Goal: Entertainment & Leisure: Consume media (video, audio)

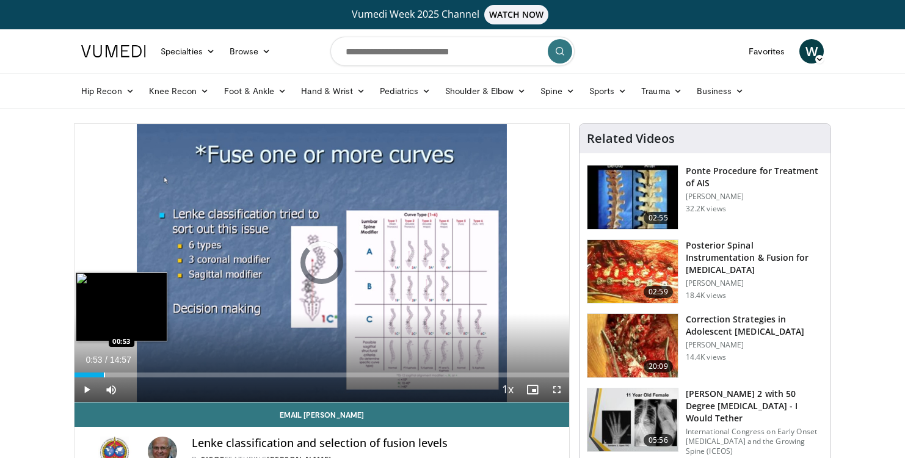
click at [104, 373] on div "Progress Bar" at bounding box center [104, 374] width 1 height 5
click at [112, 374] on div "Progress Bar" at bounding box center [112, 374] width 1 height 5
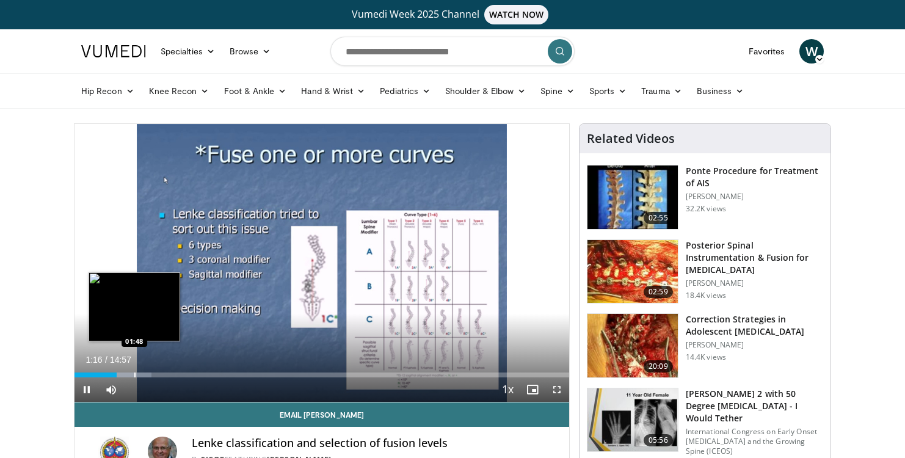
click at [134, 374] on div "Progress Bar" at bounding box center [134, 374] width 1 height 5
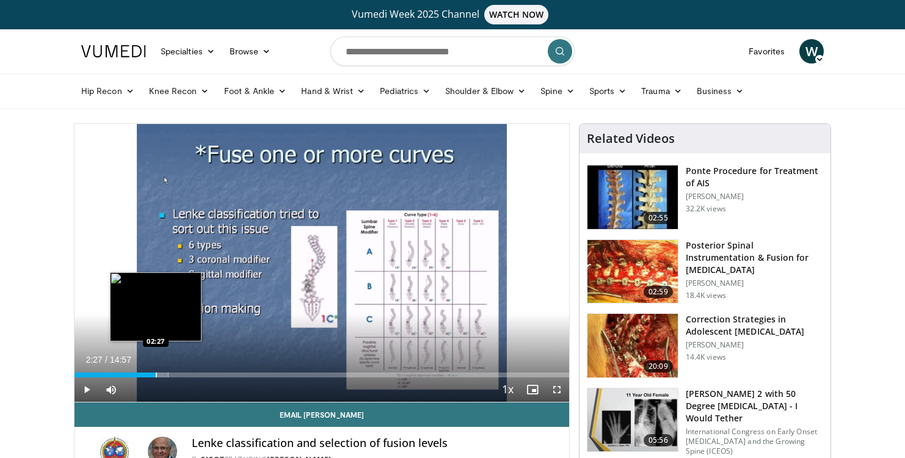
click at [156, 374] on div "Progress Bar" at bounding box center [156, 374] width 1 height 5
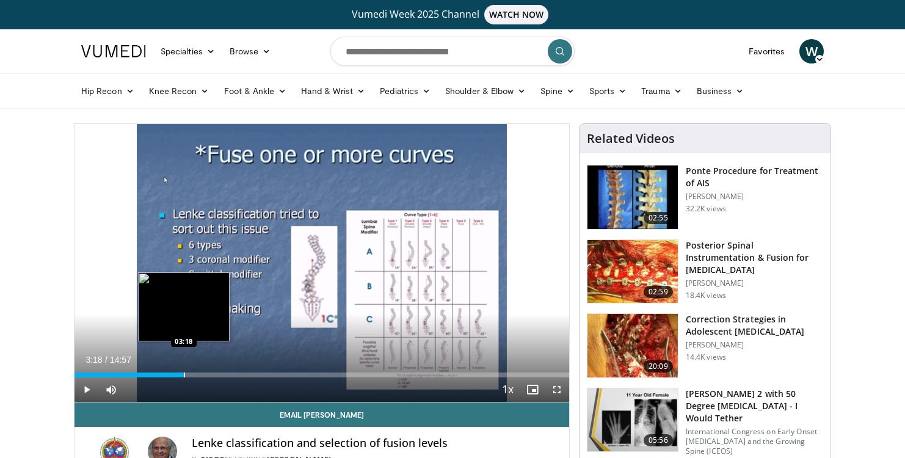
click at [184, 374] on div "Progress Bar" at bounding box center [184, 374] width 1 height 5
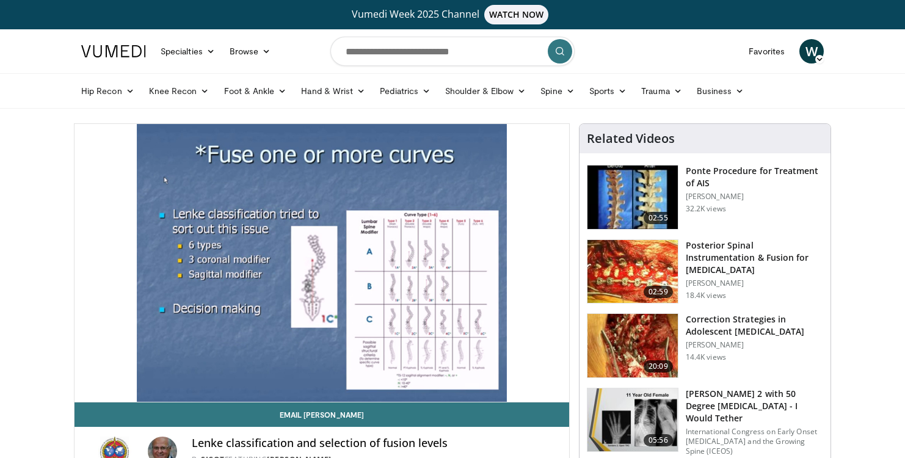
click at [626, 189] on img at bounding box center [632, 196] width 90 height 63
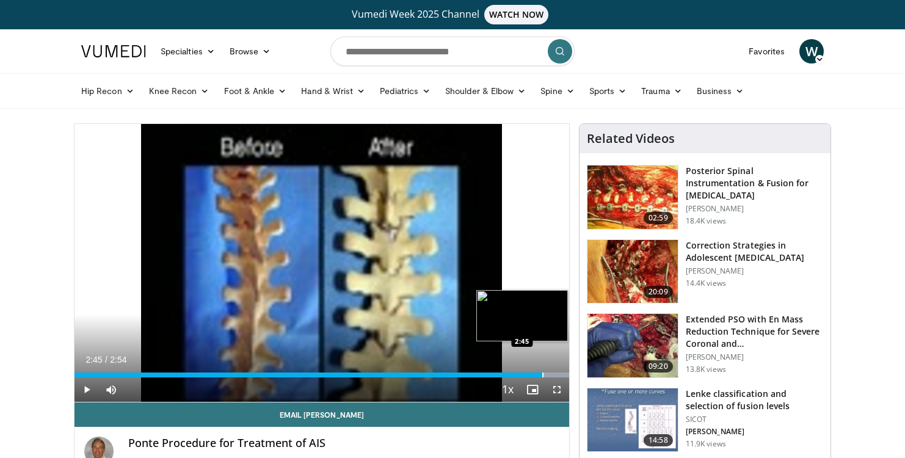
click at [542, 375] on div "Progress Bar" at bounding box center [542, 374] width 1 height 5
click at [549, 374] on div "Progress Bar" at bounding box center [549, 374] width 1 height 5
click at [536, 375] on div "Progress Bar" at bounding box center [535, 374] width 1 height 5
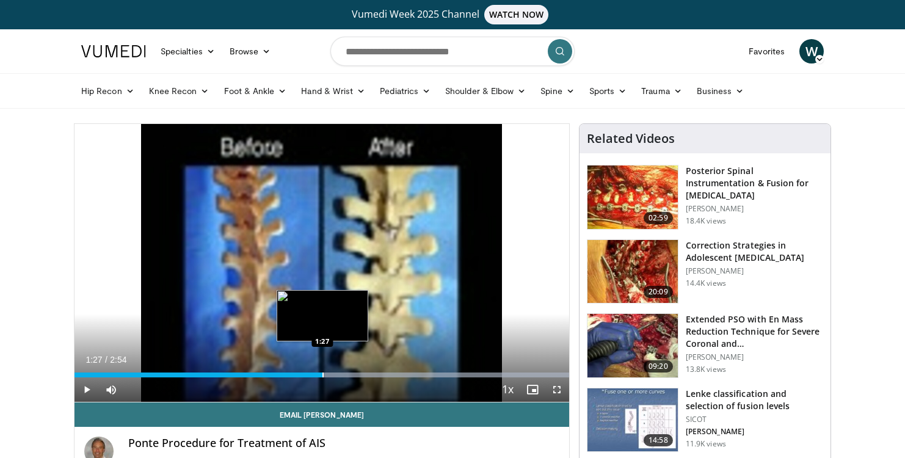
click at [322, 372] on div "Progress Bar" at bounding box center [322, 374] width 1 height 5
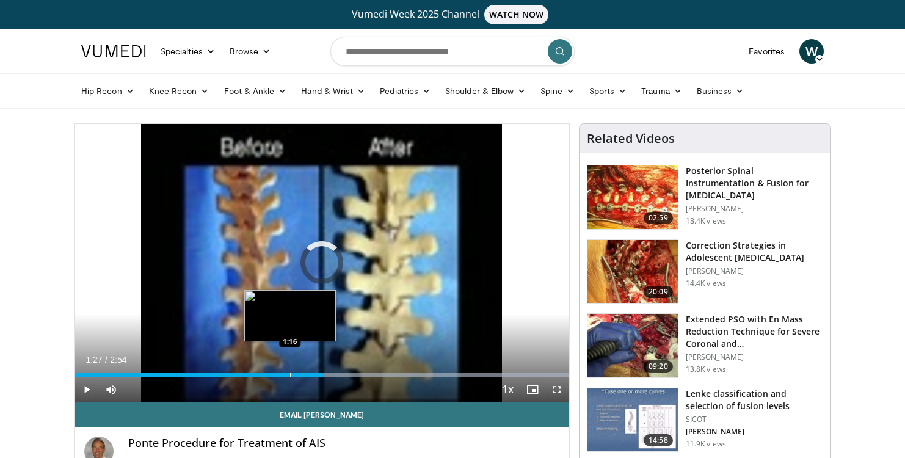
click at [290, 375] on div "Progress Bar" at bounding box center [290, 374] width 1 height 5
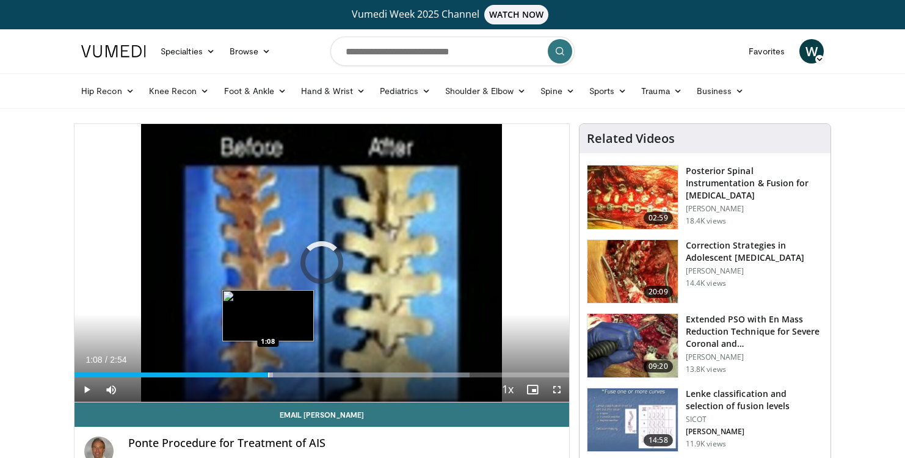
click at [268, 374] on div "Progress Bar" at bounding box center [268, 374] width 1 height 5
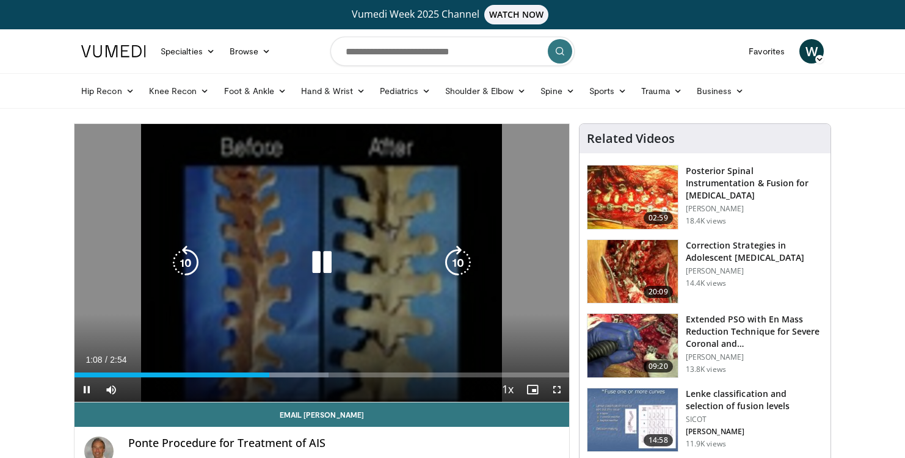
click at [288, 224] on div "10 seconds Tap to unmute" at bounding box center [321, 263] width 495 height 278
